Goal: Navigation & Orientation: Go to known website

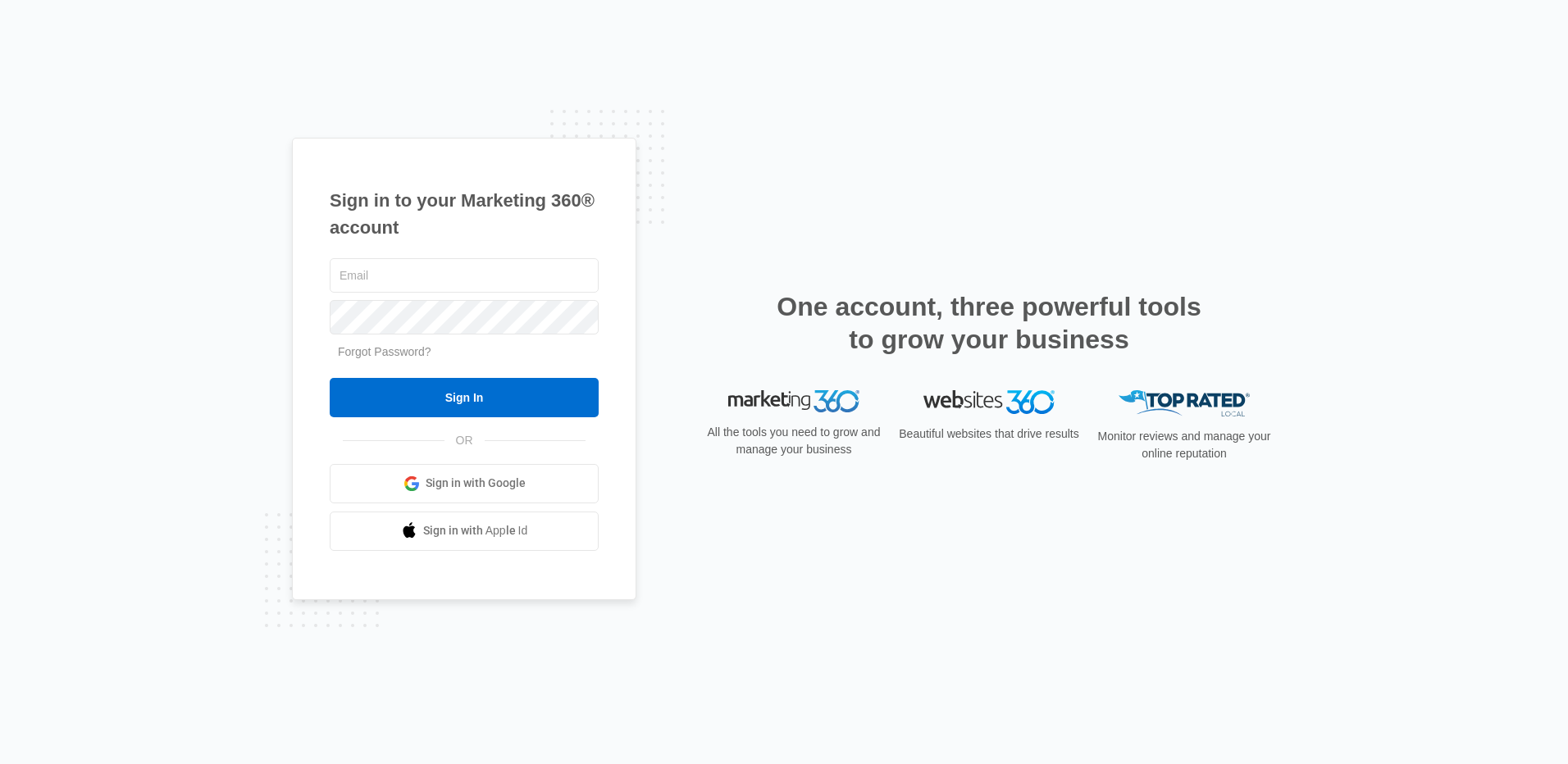
click at [498, 480] on span "Sign in with Google" at bounding box center [475, 483] width 100 height 17
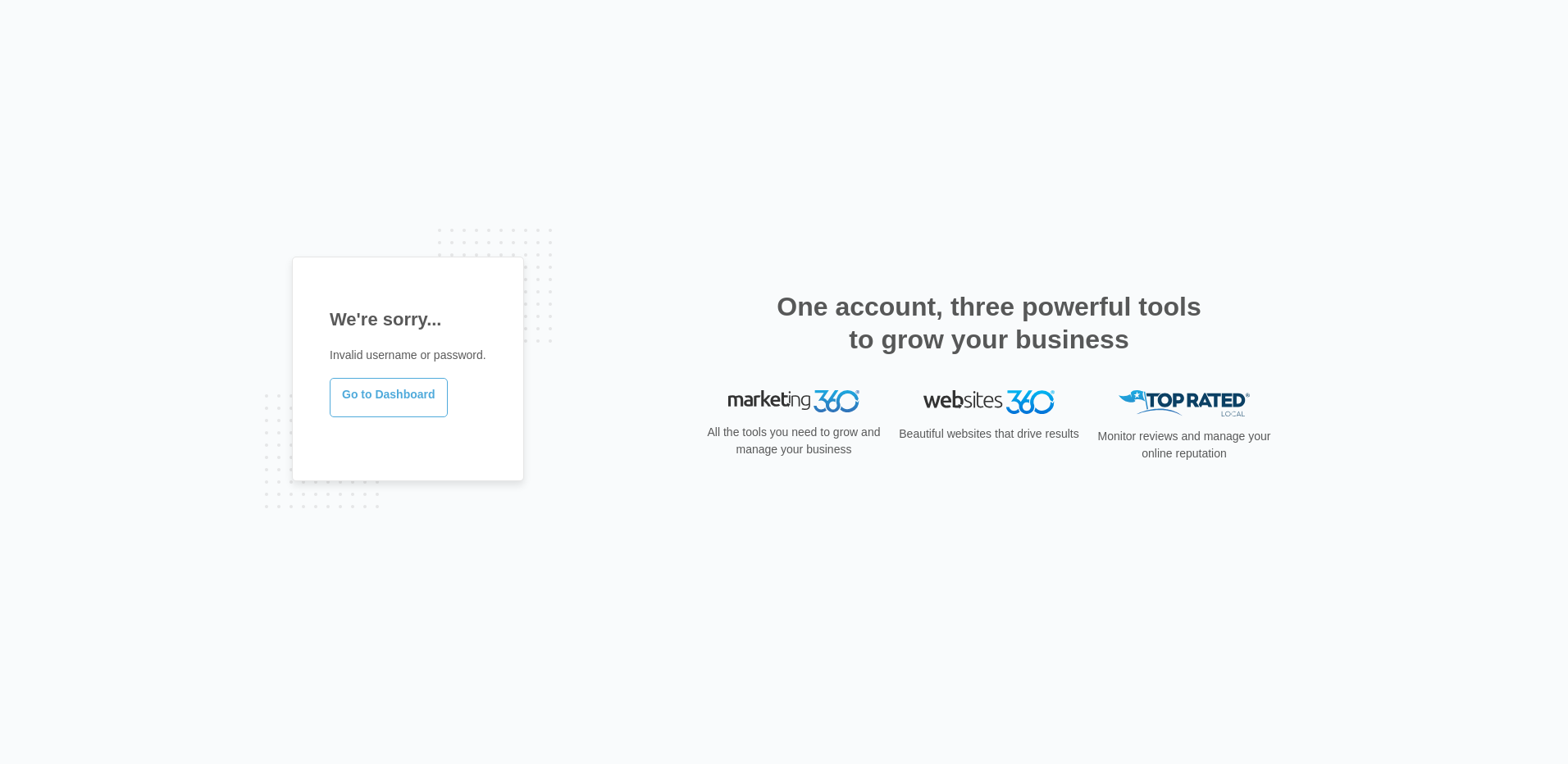
click at [377, 393] on link "Go to Dashboard" at bounding box center [389, 397] width 118 height 39
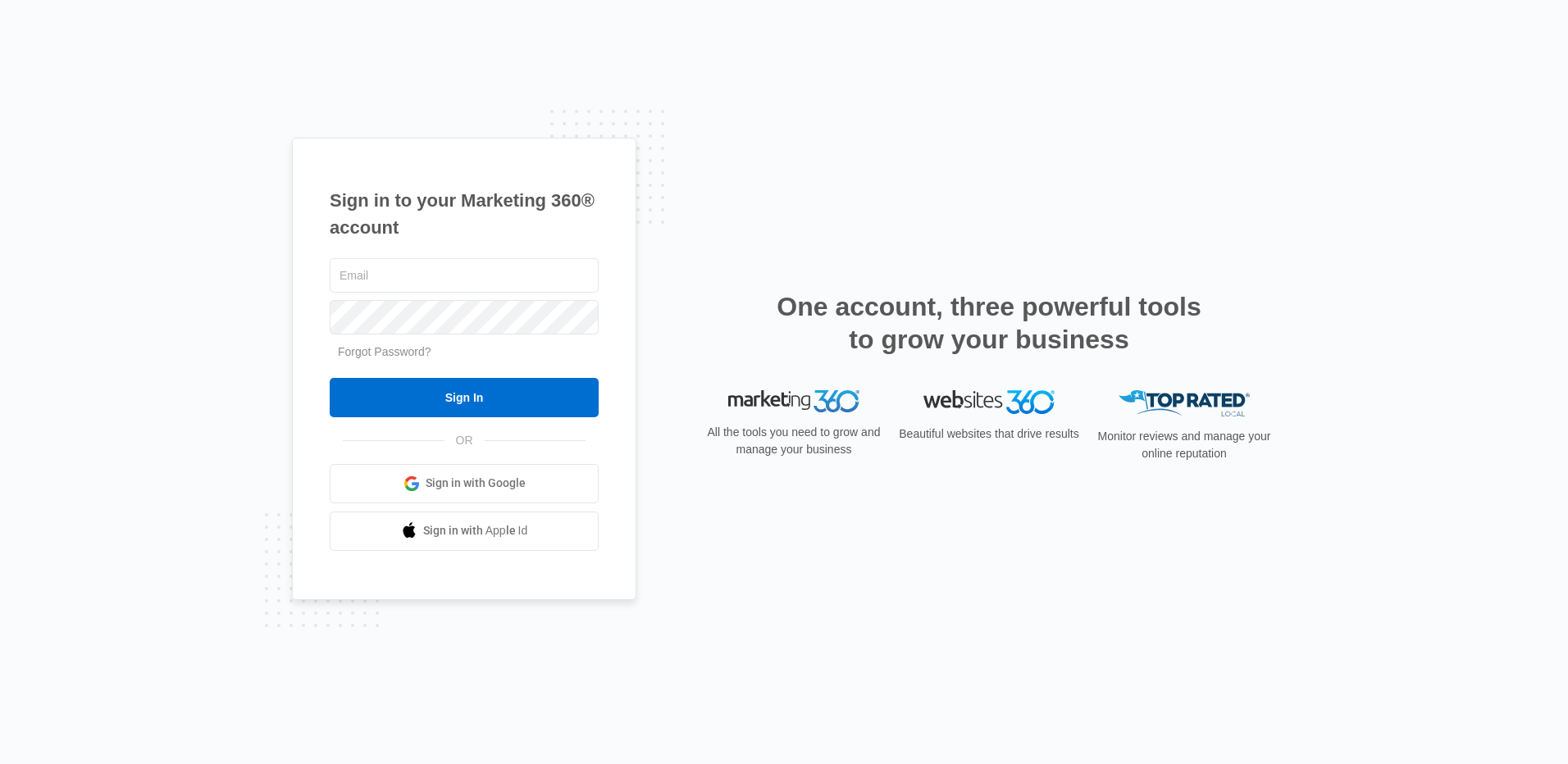
click at [460, 479] on span "Sign in with Google" at bounding box center [475, 483] width 100 height 17
